Goal: Browse casually: Explore the website without a specific task or goal

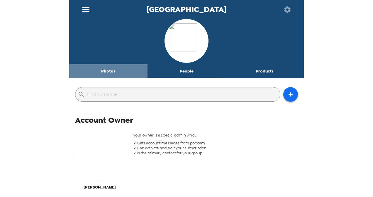
click at [108, 71] on button "Photos" at bounding box center [108, 71] width 78 height 14
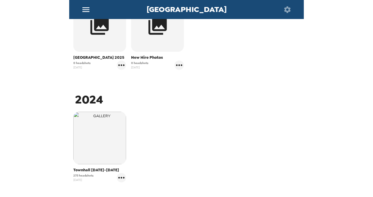
scroll to position [165, 0]
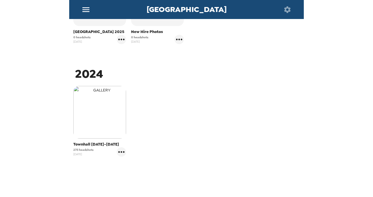
click at [97, 123] on img "button" at bounding box center [99, 112] width 53 height 53
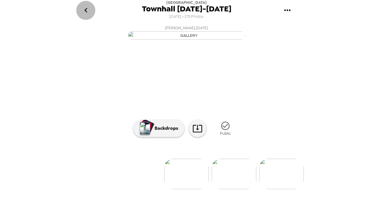
click at [86, 10] on icon "go back" at bounding box center [85, 10] width 9 height 9
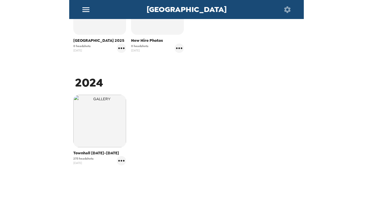
scroll to position [157, 0]
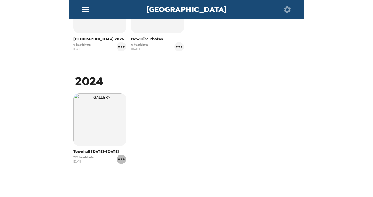
click at [120, 162] on icon "gallery menu" at bounding box center [121, 159] width 9 height 9
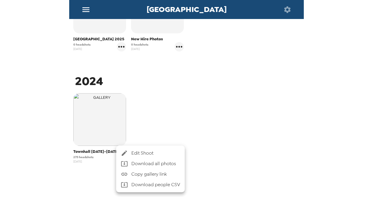
click at [194, 96] on div at bounding box center [186, 98] width 373 height 197
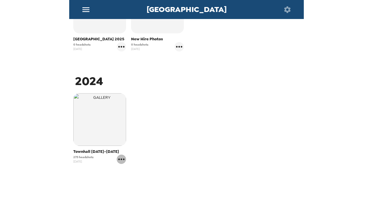
click at [120, 161] on icon "gallery menu" at bounding box center [121, 159] width 9 height 9
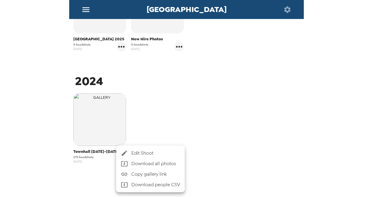
click at [244, 128] on div at bounding box center [186, 98] width 373 height 197
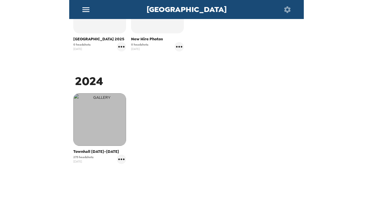
click at [93, 123] on img "button" at bounding box center [99, 119] width 53 height 53
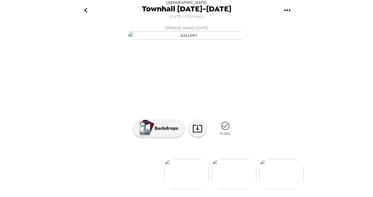
click at [86, 10] on icon "go back" at bounding box center [85, 10] width 3 height 5
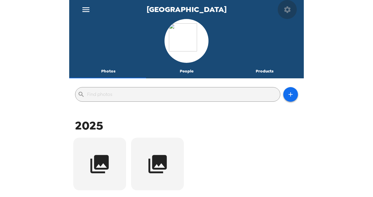
click at [285, 8] on icon "button" at bounding box center [287, 9] width 6 height 6
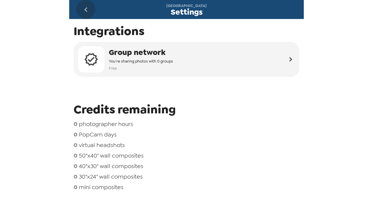
click at [83, 9] on icon "go back" at bounding box center [85, 9] width 9 height 9
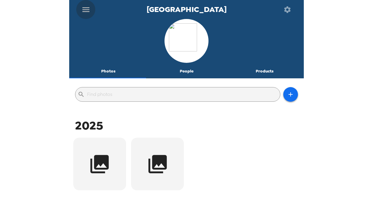
click at [83, 9] on icon "menu" at bounding box center [85, 9] width 9 height 9
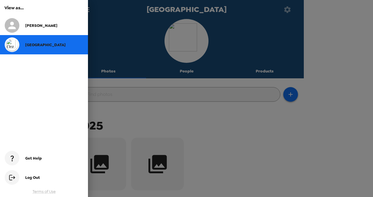
click at [45, 23] on div "[PERSON_NAME]" at bounding box center [44, 25] width 88 height 19
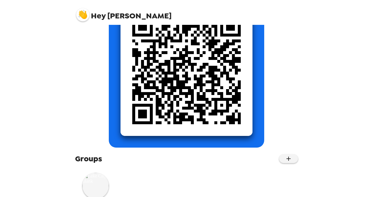
scroll to position [102, 0]
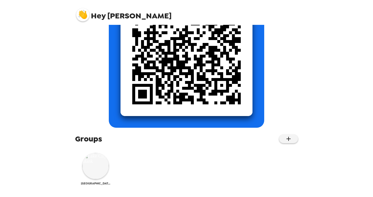
click at [100, 162] on img at bounding box center [95, 166] width 26 height 26
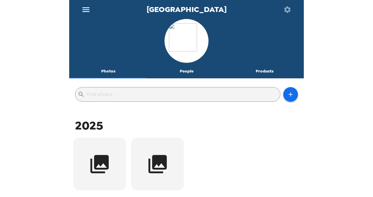
click at [84, 4] on button "menu" at bounding box center [85, 9] width 19 height 19
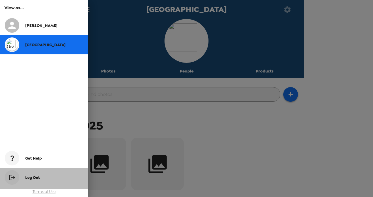
click at [39, 179] on span "Log Out" at bounding box center [32, 177] width 15 height 5
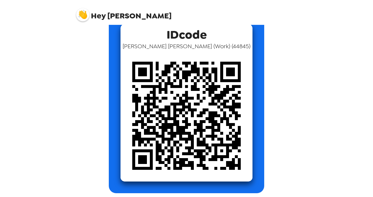
scroll to position [102, 0]
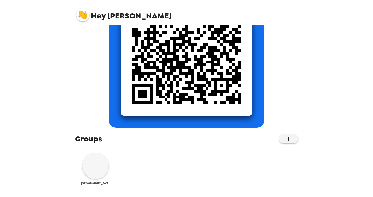
click at [98, 170] on img at bounding box center [95, 166] width 26 height 26
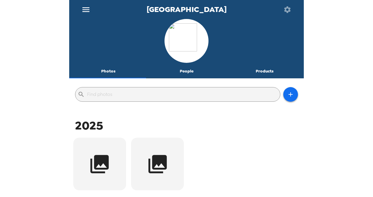
click at [185, 72] on button "People" at bounding box center [186, 71] width 78 height 14
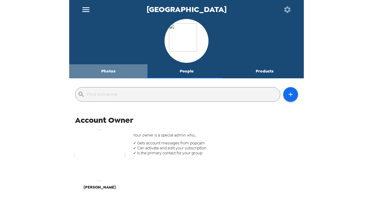
click at [108, 69] on button "Photos" at bounding box center [108, 71] width 78 height 14
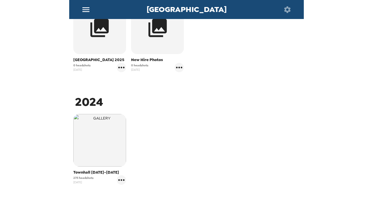
scroll to position [177, 0]
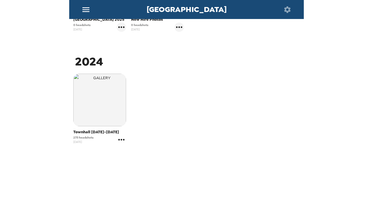
click at [121, 143] on icon "gallery menu" at bounding box center [121, 139] width 9 height 9
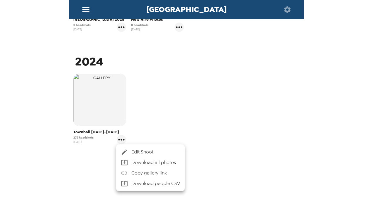
click at [101, 98] on div at bounding box center [186, 98] width 373 height 197
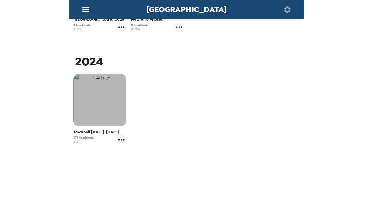
click at [101, 98] on img "button" at bounding box center [99, 100] width 53 height 53
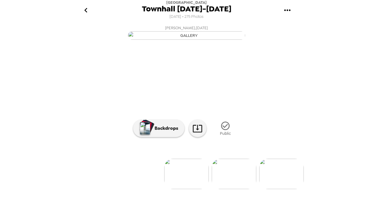
scroll to position [60, 0]
click at [226, 126] on icon "button" at bounding box center [225, 126] width 10 height 10
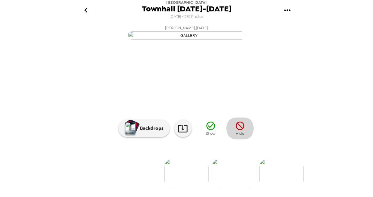
click at [240, 130] on icon "button" at bounding box center [240, 126] width 8 height 8
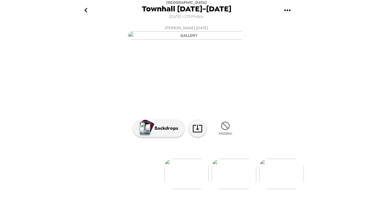
click at [277, 42] on button "Brianna Kreczmer , 09-25-2024" at bounding box center [186, 32] width 234 height 19
click at [84, 9] on icon "go back" at bounding box center [85, 10] width 9 height 9
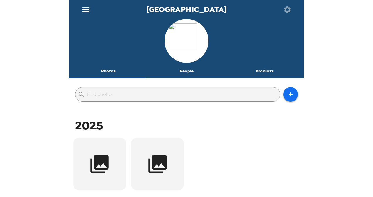
click at [325, 60] on div "Lake City Bank Photos People Products ​ 2025 Town Hall 2025 0 headshots 8/13/25…" at bounding box center [186, 98] width 373 height 197
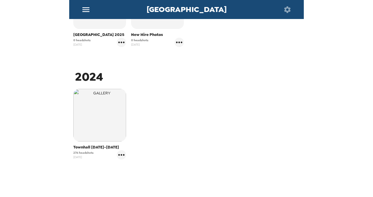
scroll to position [166, 0]
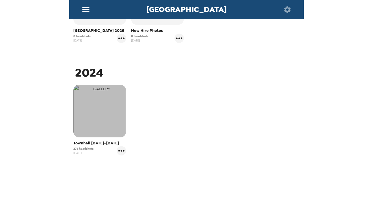
click at [91, 115] on img "button" at bounding box center [99, 111] width 53 height 53
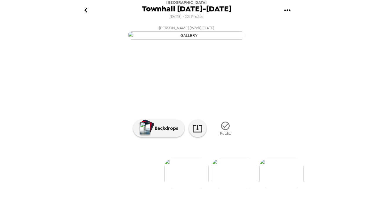
scroll to position [10, 0]
click at [196, 134] on icon at bounding box center [197, 129] width 10 height 10
